Goal: Navigation & Orientation: Find specific page/section

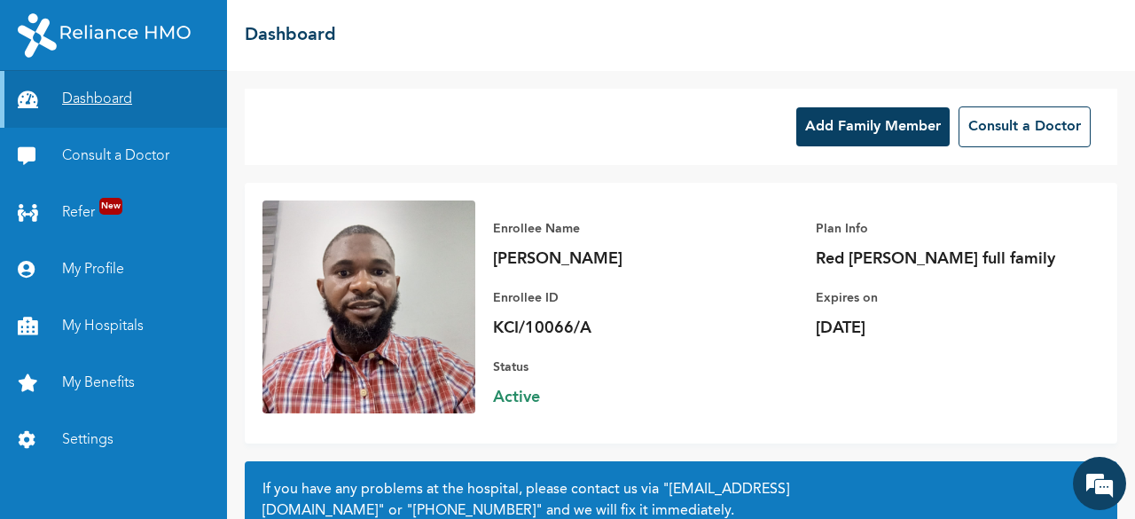
click at [96, 98] on link "Dashboard" at bounding box center [113, 99] width 227 height 57
click at [121, 27] on img at bounding box center [104, 35] width 173 height 44
click at [129, 156] on link "Consult a Doctor" at bounding box center [113, 156] width 227 height 57
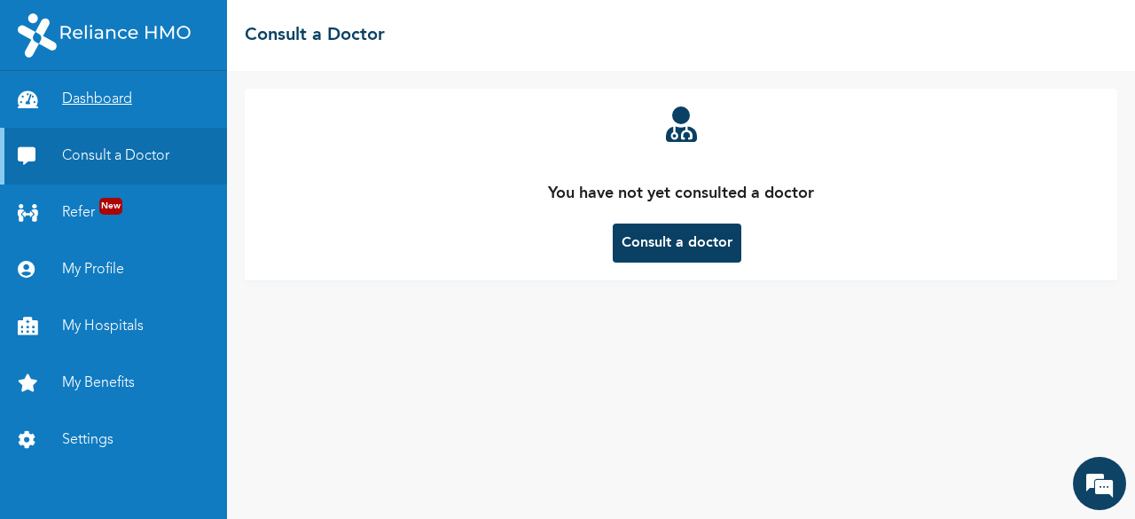
click at [131, 97] on link "Dashboard" at bounding box center [113, 99] width 227 height 57
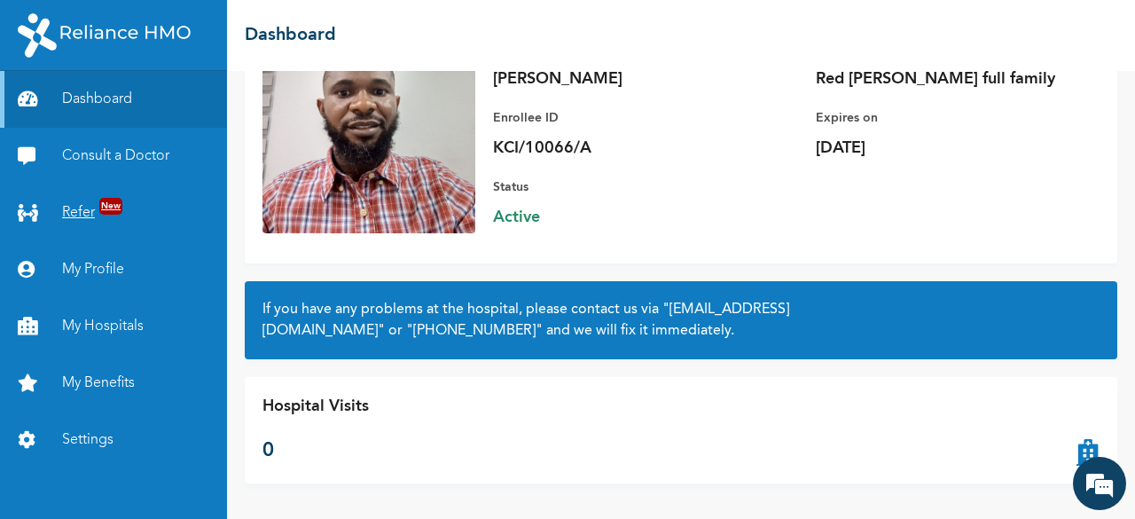
click at [76, 223] on link "Refer New" at bounding box center [113, 212] width 227 height 57
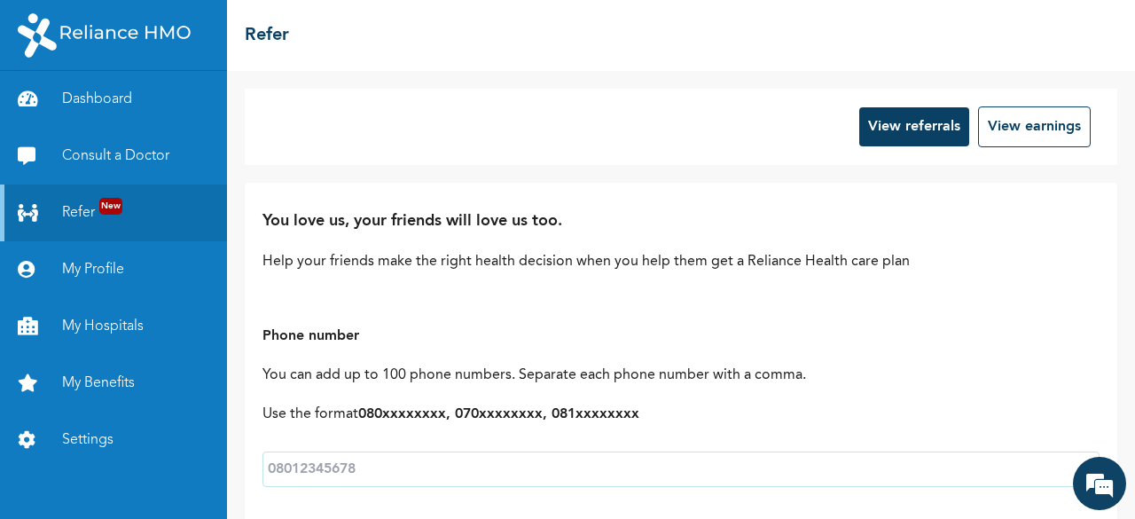
click at [126, 35] on img at bounding box center [104, 35] width 173 height 44
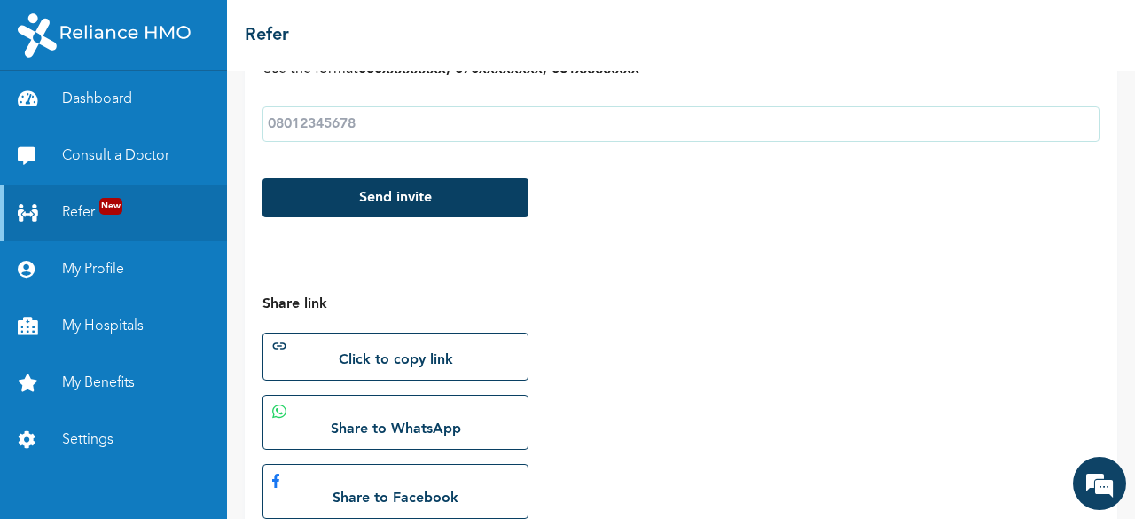
scroll to position [492, 0]
